Goal: Transaction & Acquisition: Subscribe to service/newsletter

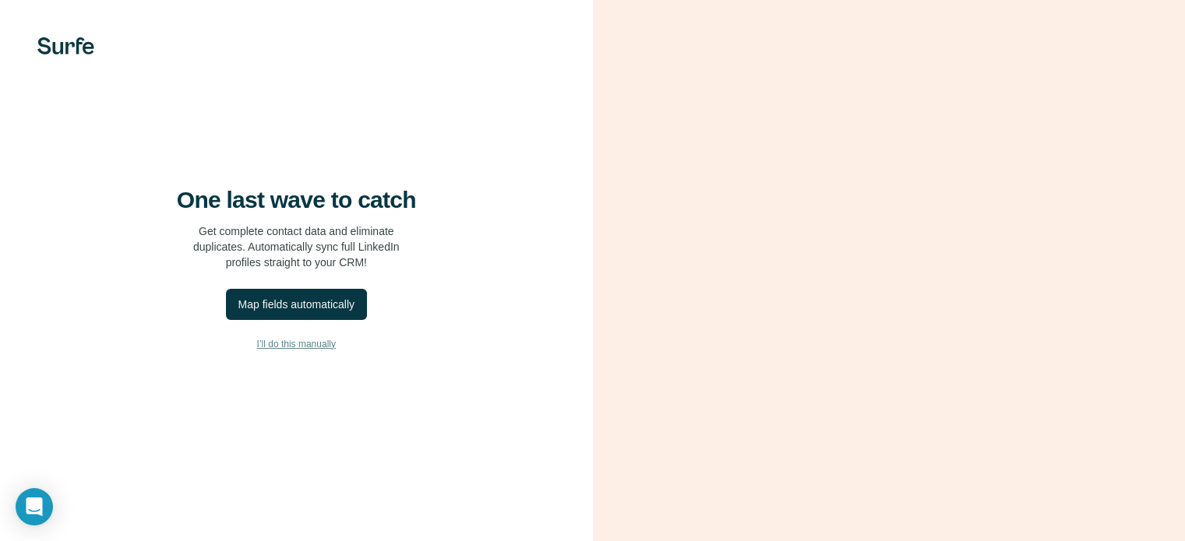
click at [277, 351] on span "I’ll do this manually" at bounding box center [296, 344] width 79 height 14
